Goal: Information Seeking & Learning: Learn about a topic

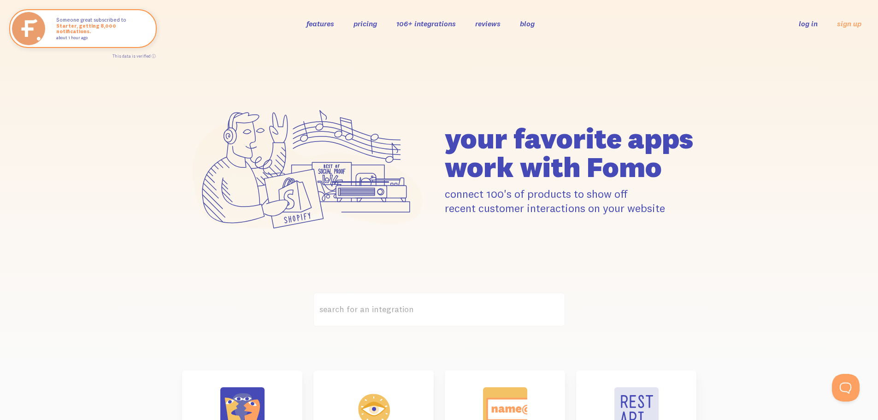
click at [370, 22] on link "pricing" at bounding box center [366, 23] width 24 height 9
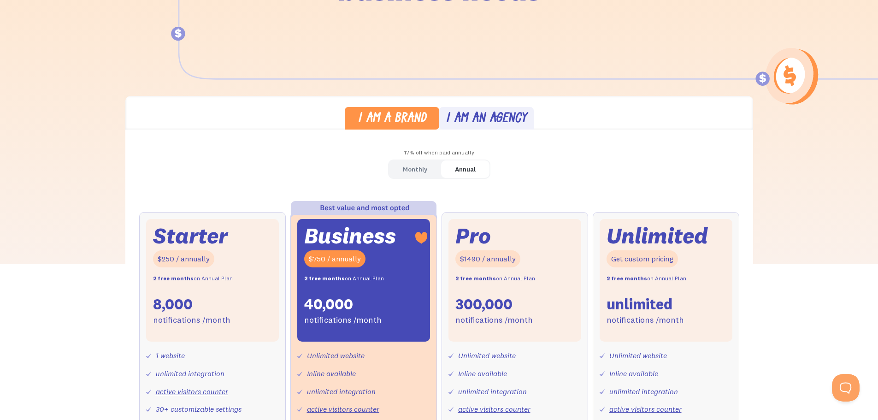
scroll to position [225, 0]
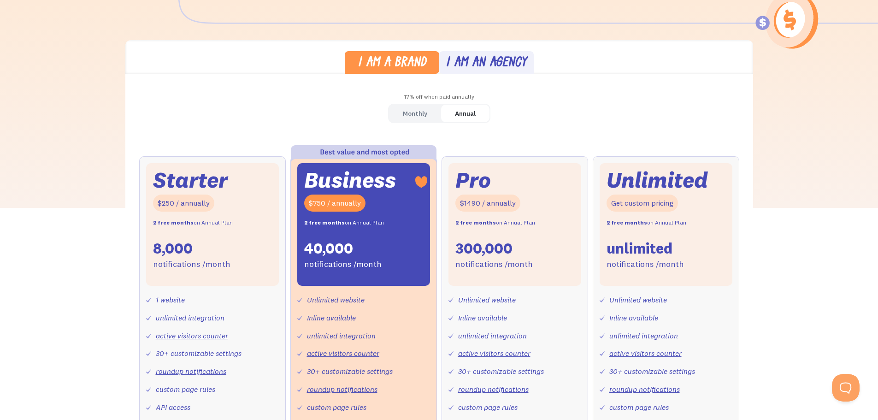
drag, startPoint x: 885, startPoint y: 30, endPoint x: 885, endPoint y: 64, distance: 33.7
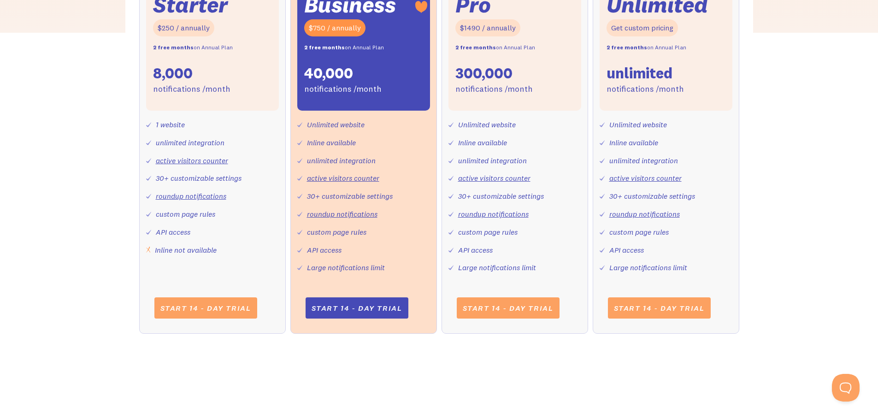
scroll to position [323, 0]
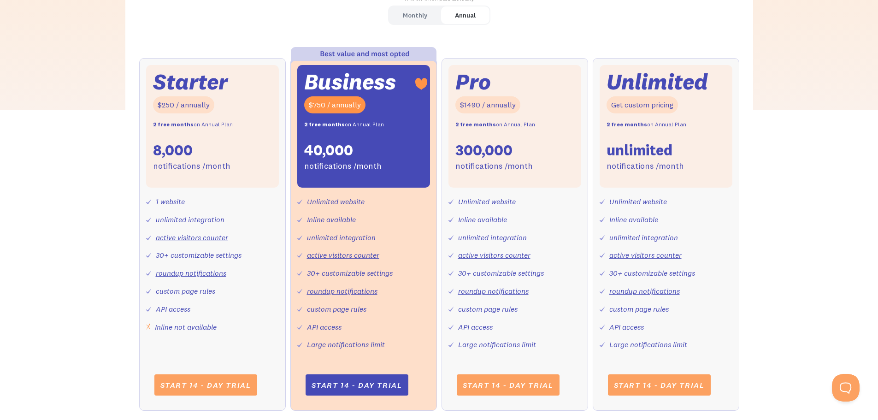
click at [406, 15] on div "Monthly" at bounding box center [415, 15] width 24 height 13
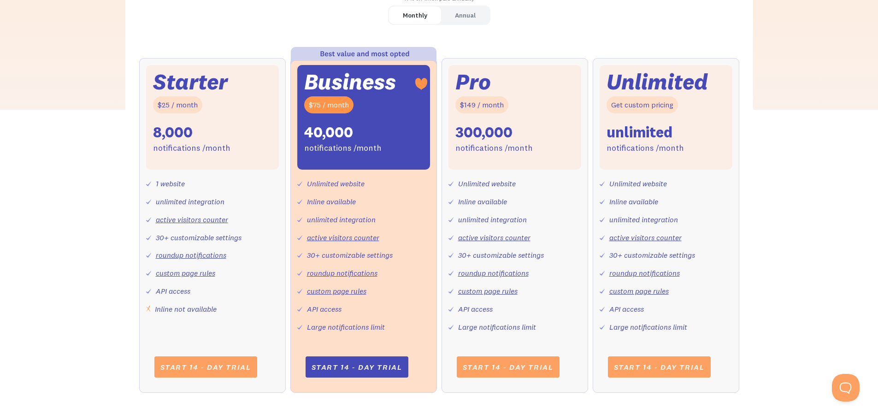
click at [471, 13] on div "Annual" at bounding box center [465, 15] width 21 height 13
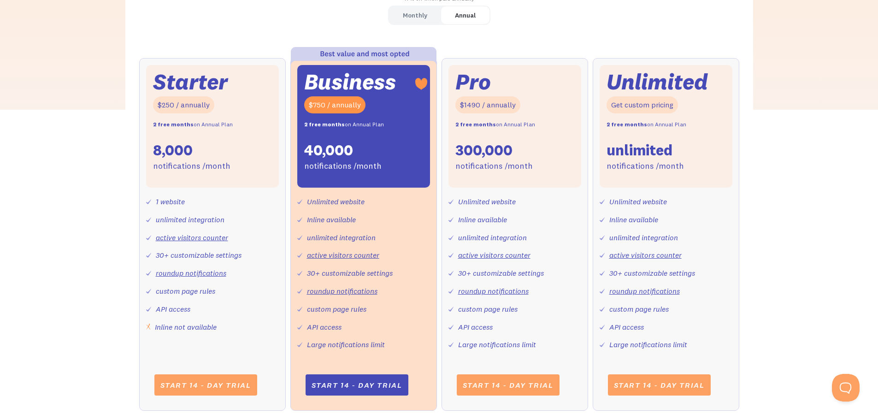
click at [461, 13] on div "Annual" at bounding box center [465, 15] width 21 height 13
